Goal: Information Seeking & Learning: Learn about a topic

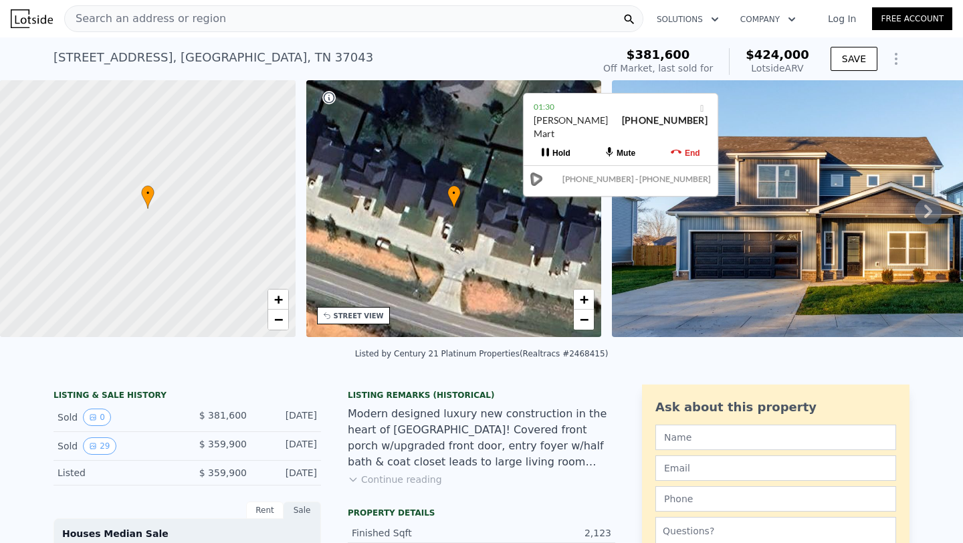
type input "9148"
click at [171, 9] on div "Search an address or region" at bounding box center [145, 18] width 161 height 25
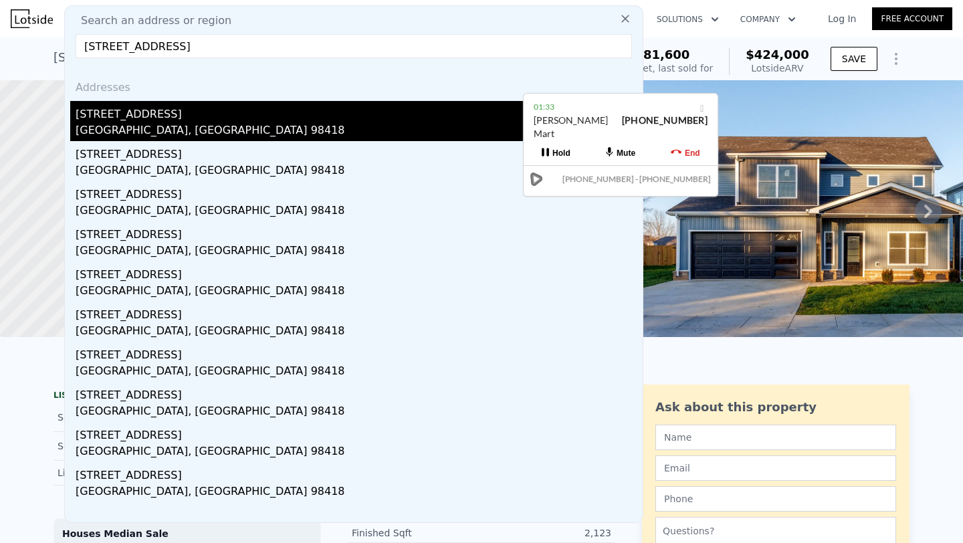
type input "[STREET_ADDRESS]"
click at [112, 113] on div "[STREET_ADDRESS]" at bounding box center [356, 111] width 561 height 21
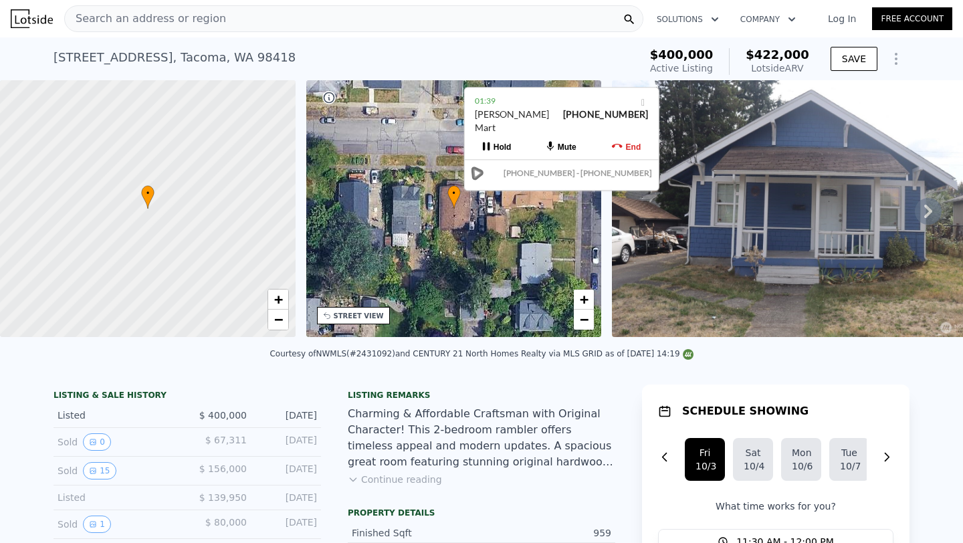
drag, startPoint x: 628, startPoint y: 105, endPoint x: 568, endPoint y: 100, distance: 59.7
click at [568, 100] on div "01:39" at bounding box center [562, 100] width 174 height 13
click at [931, 201] on icon at bounding box center [927, 211] width 27 height 27
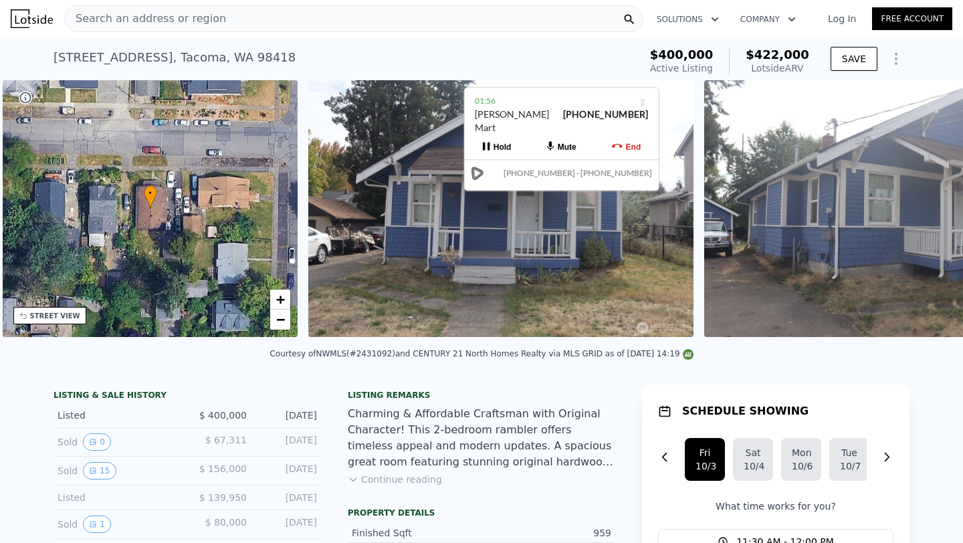
scroll to position [0, 311]
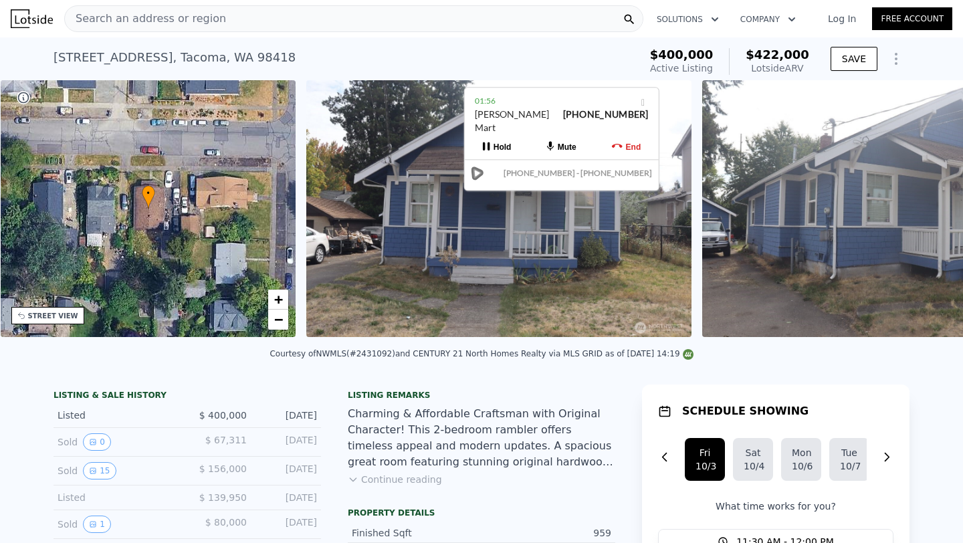
click at [931, 201] on img at bounding box center [894, 208] width 385 height 257
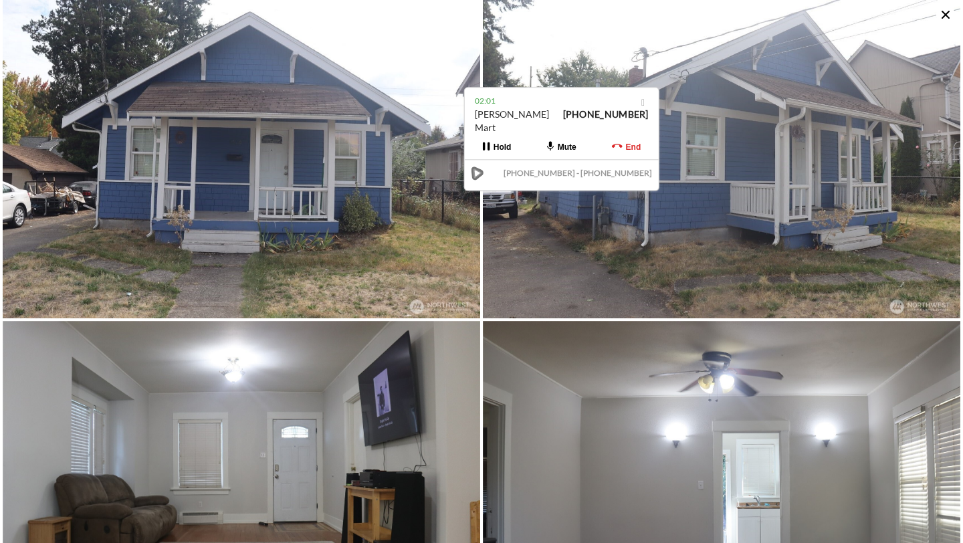
scroll to position [0, 0]
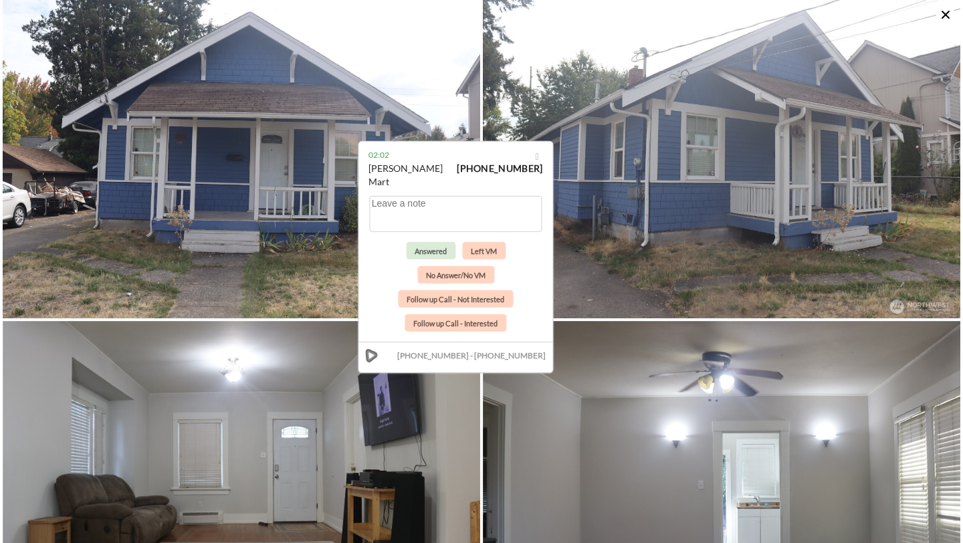
click at [945, 16] on icon at bounding box center [945, 15] width 8 height 8
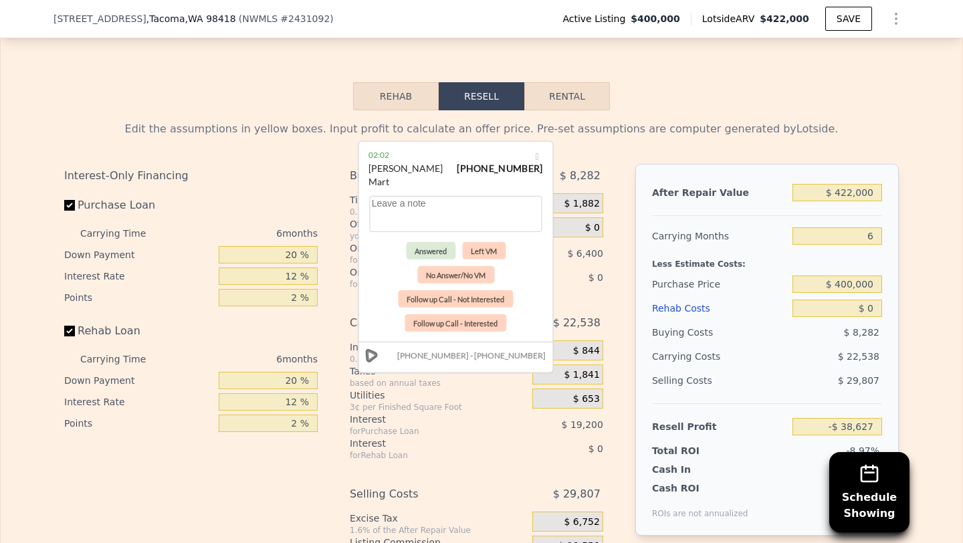
scroll to position [2106, 0]
click at [840, 193] on input "$ 422,000" at bounding box center [837, 191] width 90 height 17
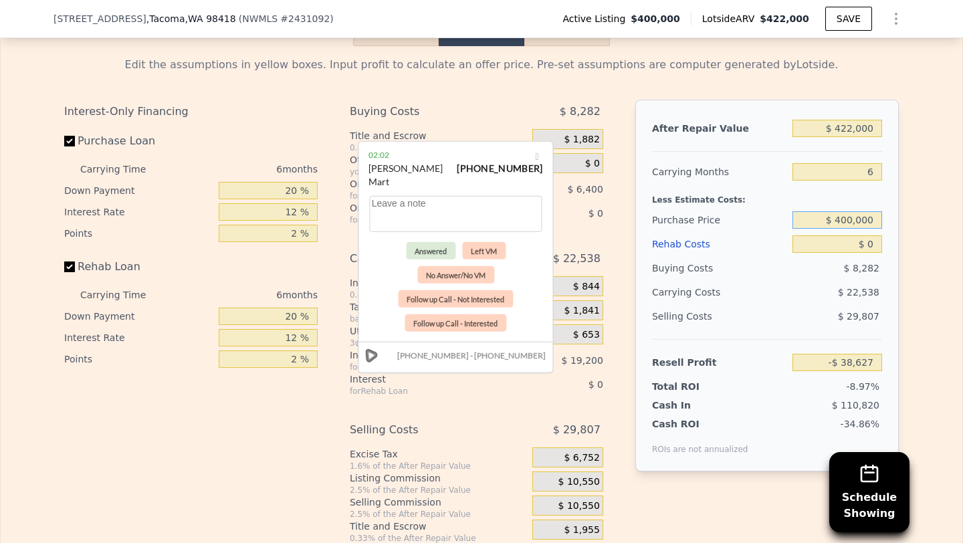
click at [852, 219] on input "$ 400,000" at bounding box center [837, 219] width 90 height 17
type input "$ 4"
type input "$ 300,000"
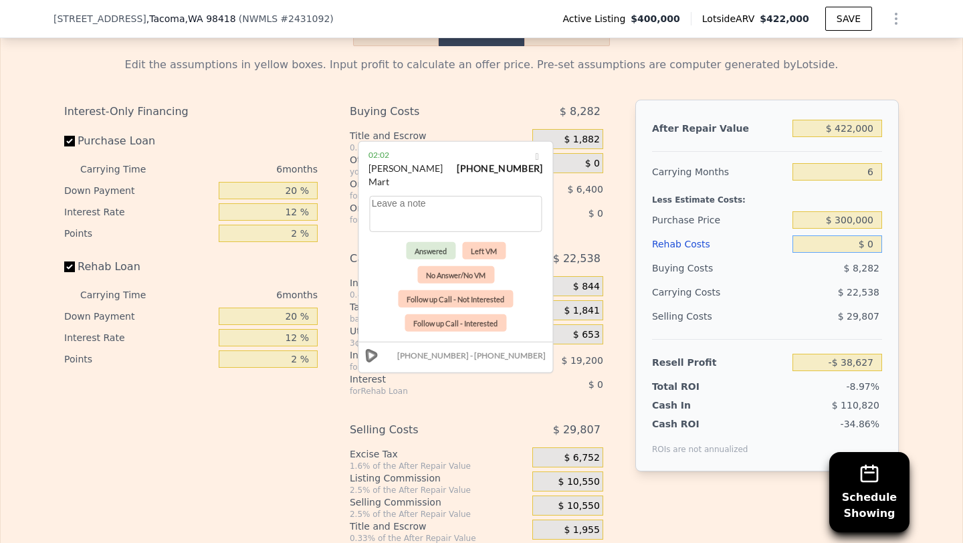
click at [878, 247] on input "$ 0" at bounding box center [837, 243] width 90 height 17
type input "$ 68,106"
type input "$ 04"
type input "$ 68,102"
type input "$ 040"
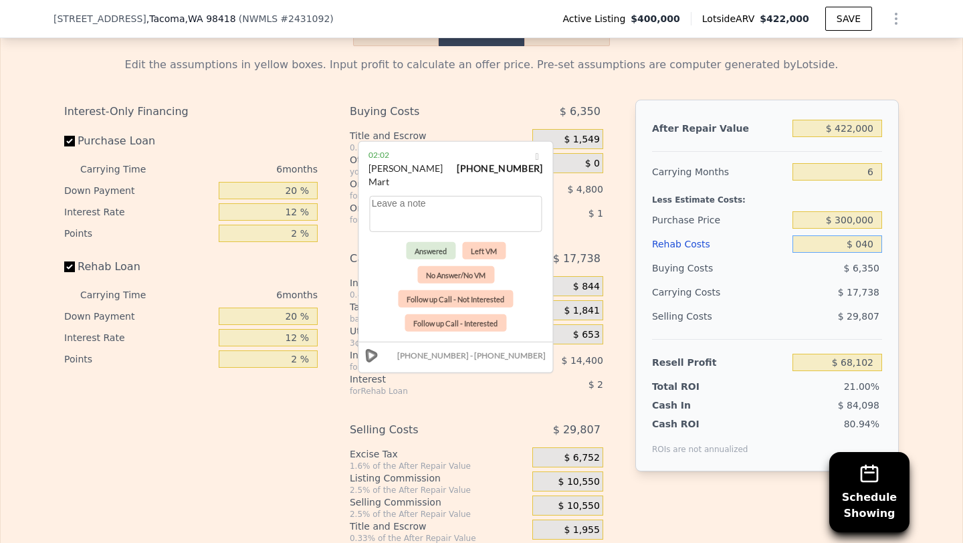
type input "$ 68,065"
type input "$ 0400"
type input "$ 67,682"
type input "$ 04,000"
type input "$ 63,850"
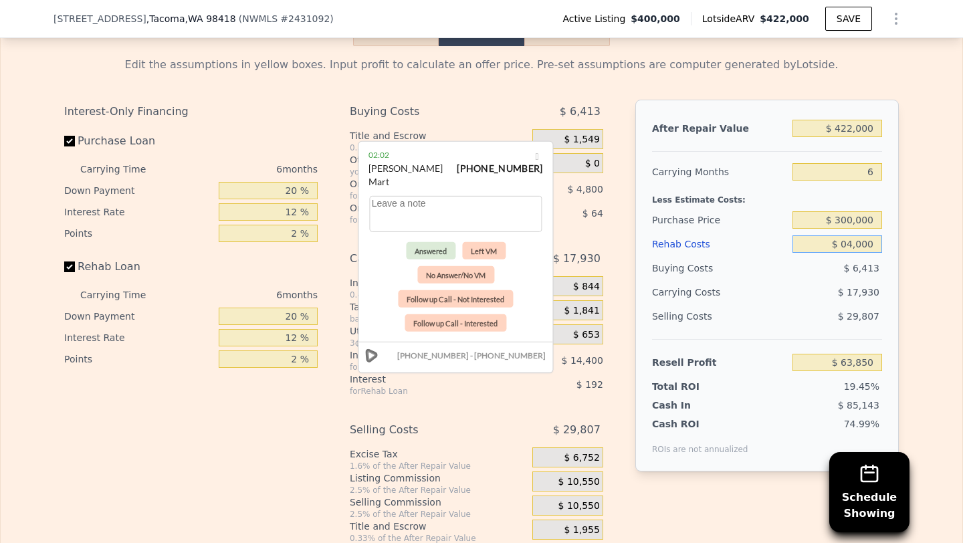
type input "$ 0400"
type input "$ 67,682"
type input "$ 040"
type input "$ 68,065"
type input "$ 04"
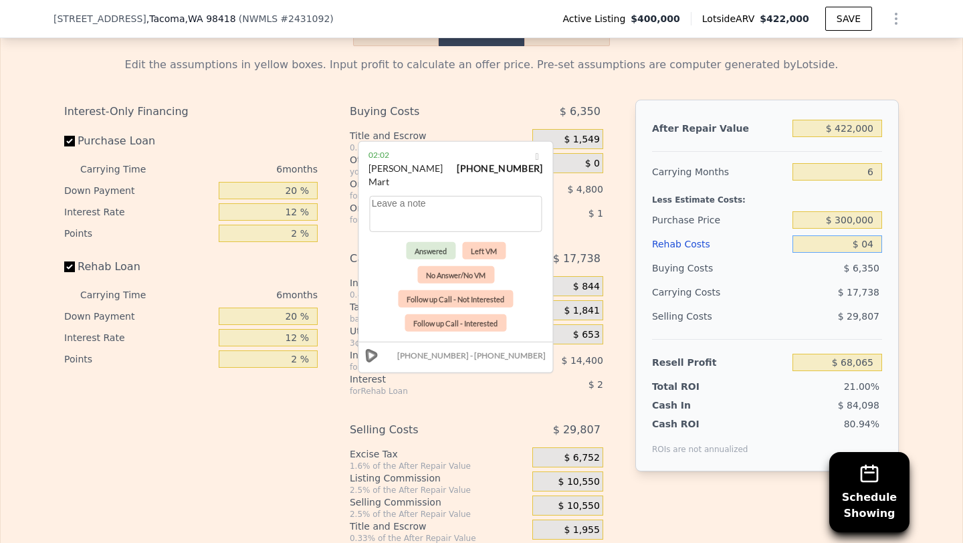
type input "$ 68,102"
type input "$ 0"
type input "$ 68,106"
type input "$ 40"
type input "$ 68,065"
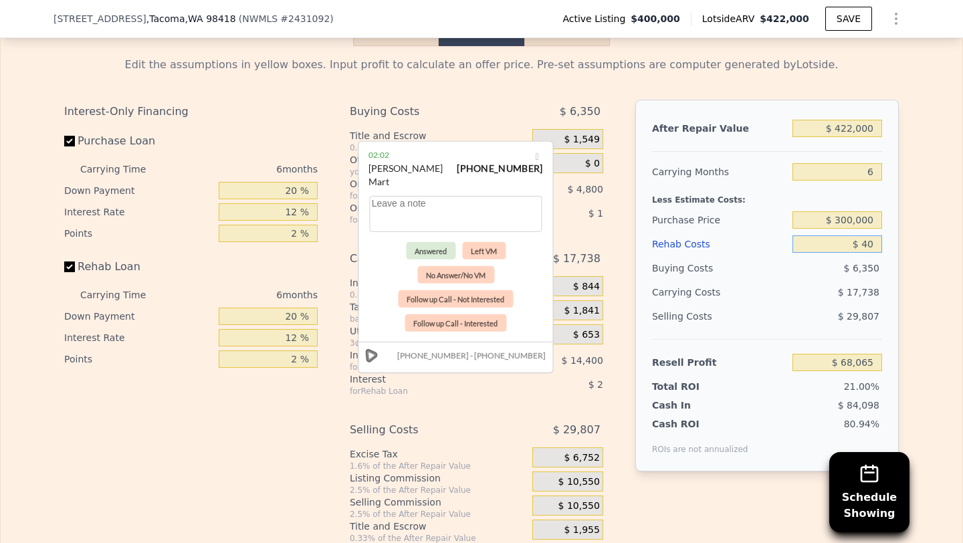
type input "$ 400"
type input "$ 67,682"
type input "$ 4,000"
type input "$ 63,850"
type input "$ 40,000"
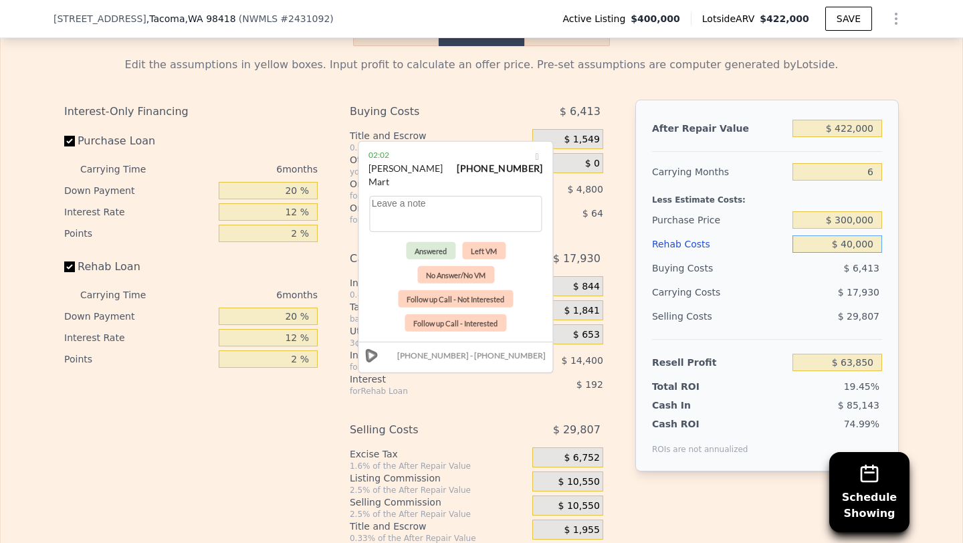
type input "$ 25,546"
type input "$ 40,000"
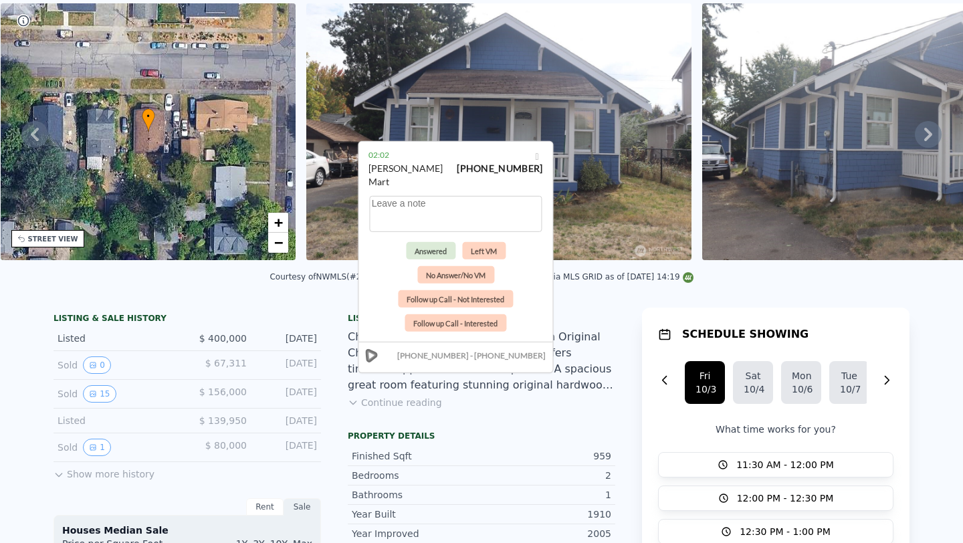
scroll to position [0, 0]
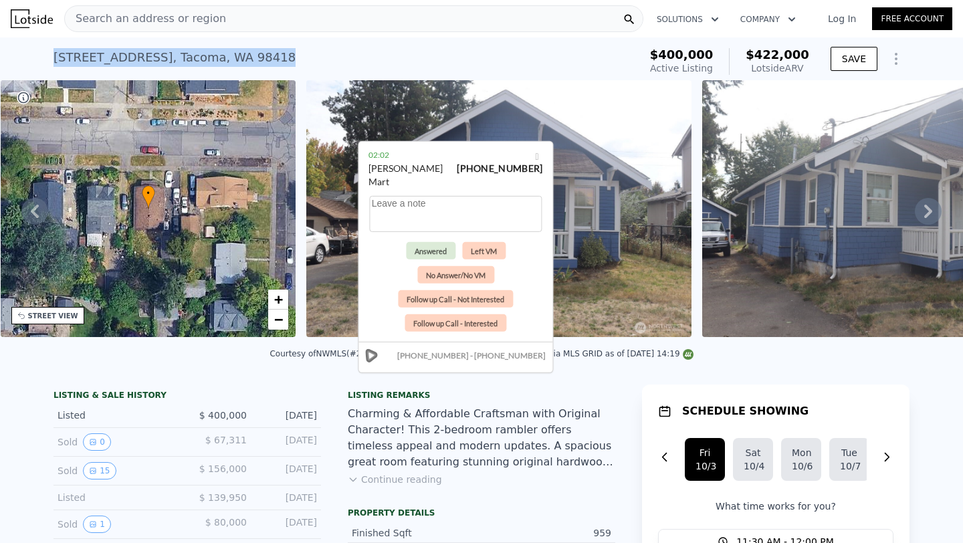
drag, startPoint x: 248, startPoint y: 56, endPoint x: 51, endPoint y: 53, distance: 196.5
click at [51, 53] on div "[STREET_ADDRESS] Active at $400k (~ARV $422k ) $400,000 Active Listing $422,000…" at bounding box center [481, 58] width 963 height 43
copy div "[STREET_ADDRESS]"
